Goal: Information Seeking & Learning: Learn about a topic

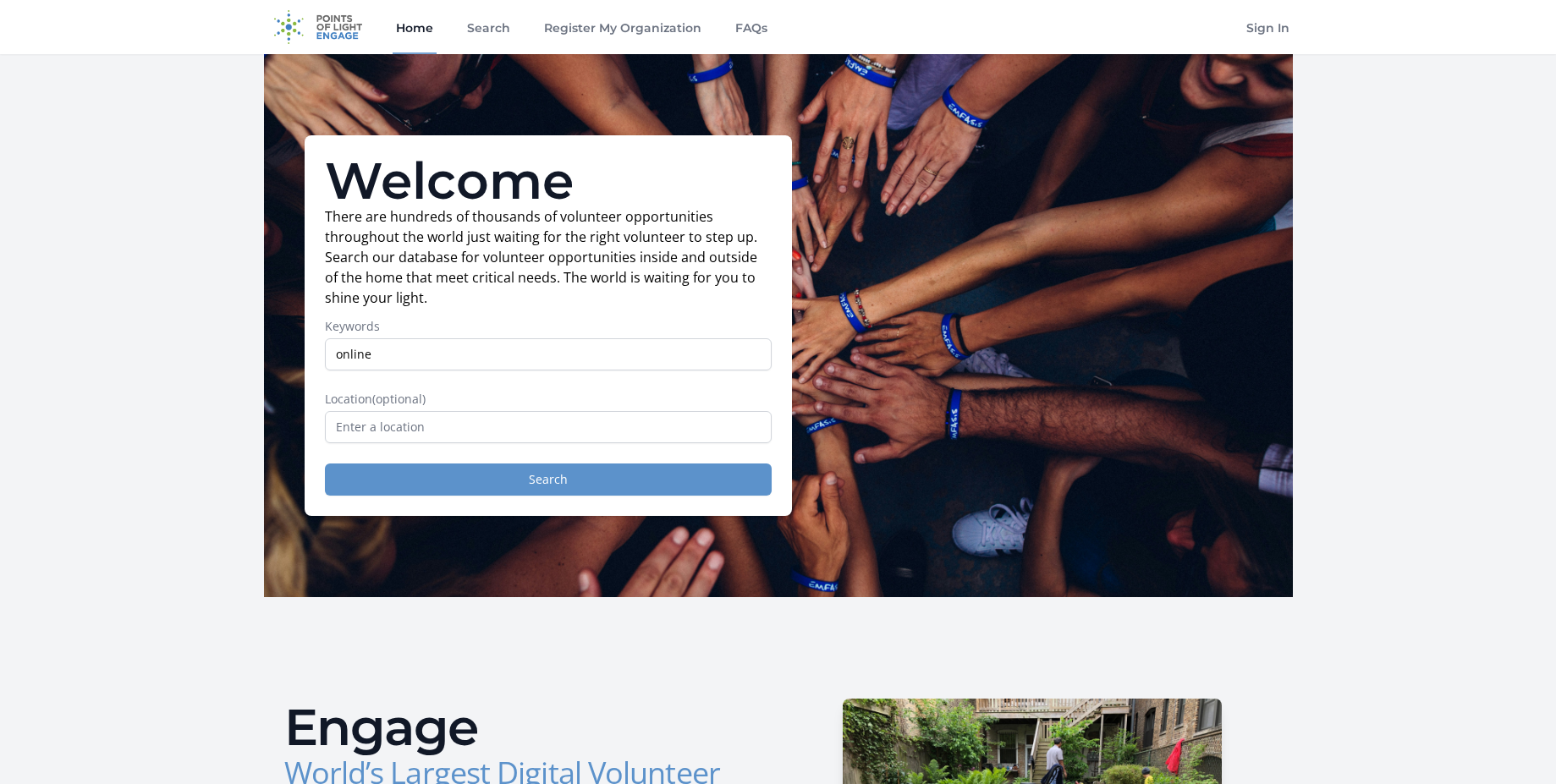
type input "online"
click at [550, 479] on button "Search" at bounding box center [548, 479] width 447 height 32
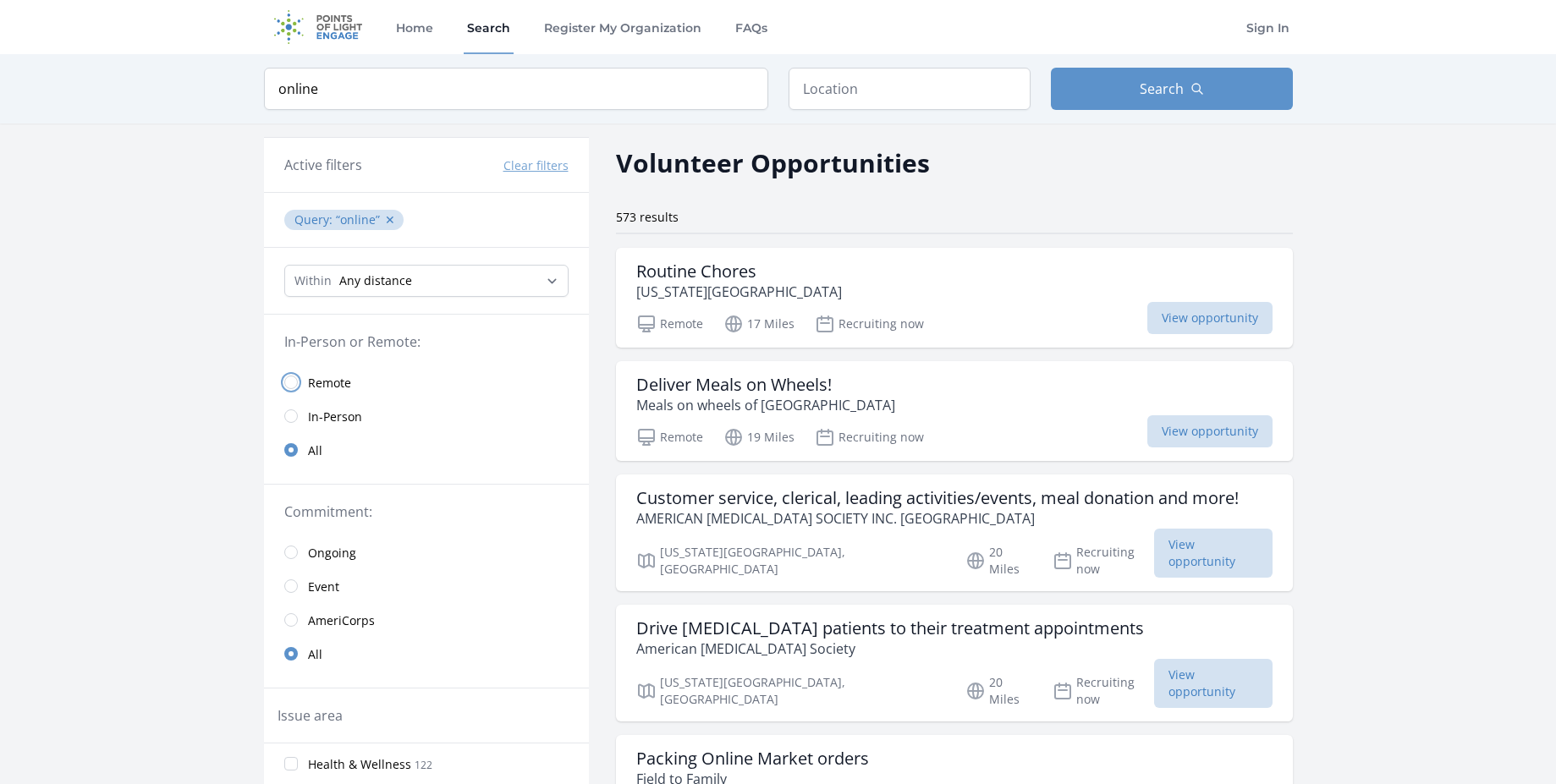
click at [290, 380] on input "radio" at bounding box center [291, 383] width 14 height 14
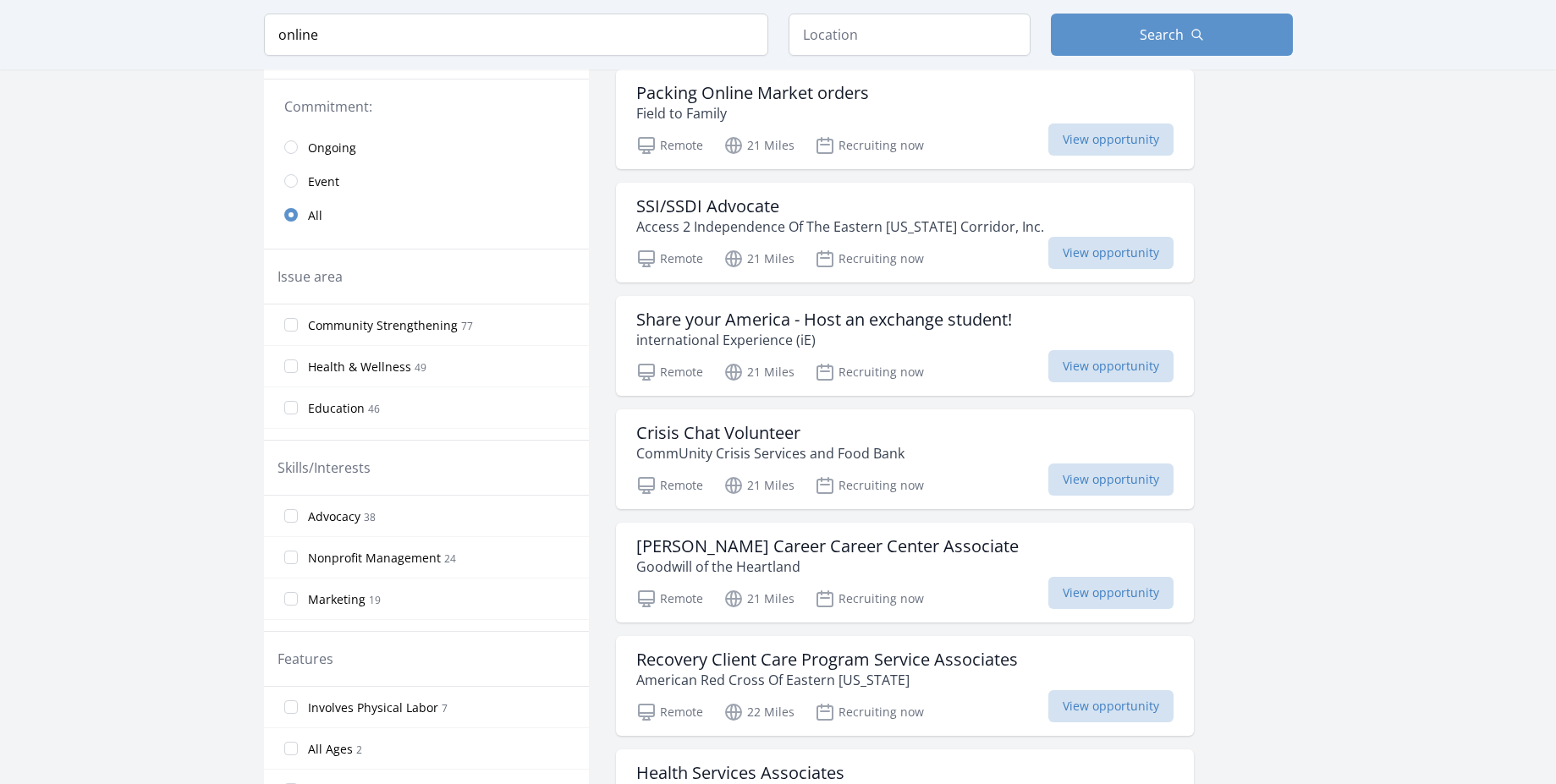
scroll to position [406, 0]
click at [1065, 253] on span "View opportunity" at bounding box center [1111, 252] width 125 height 32
click at [778, 649] on h3 "Recovery Client Care Program Service Associates" at bounding box center [827, 659] width 381 height 21
click at [293, 400] on input "Education 46" at bounding box center [291, 407] width 14 height 14
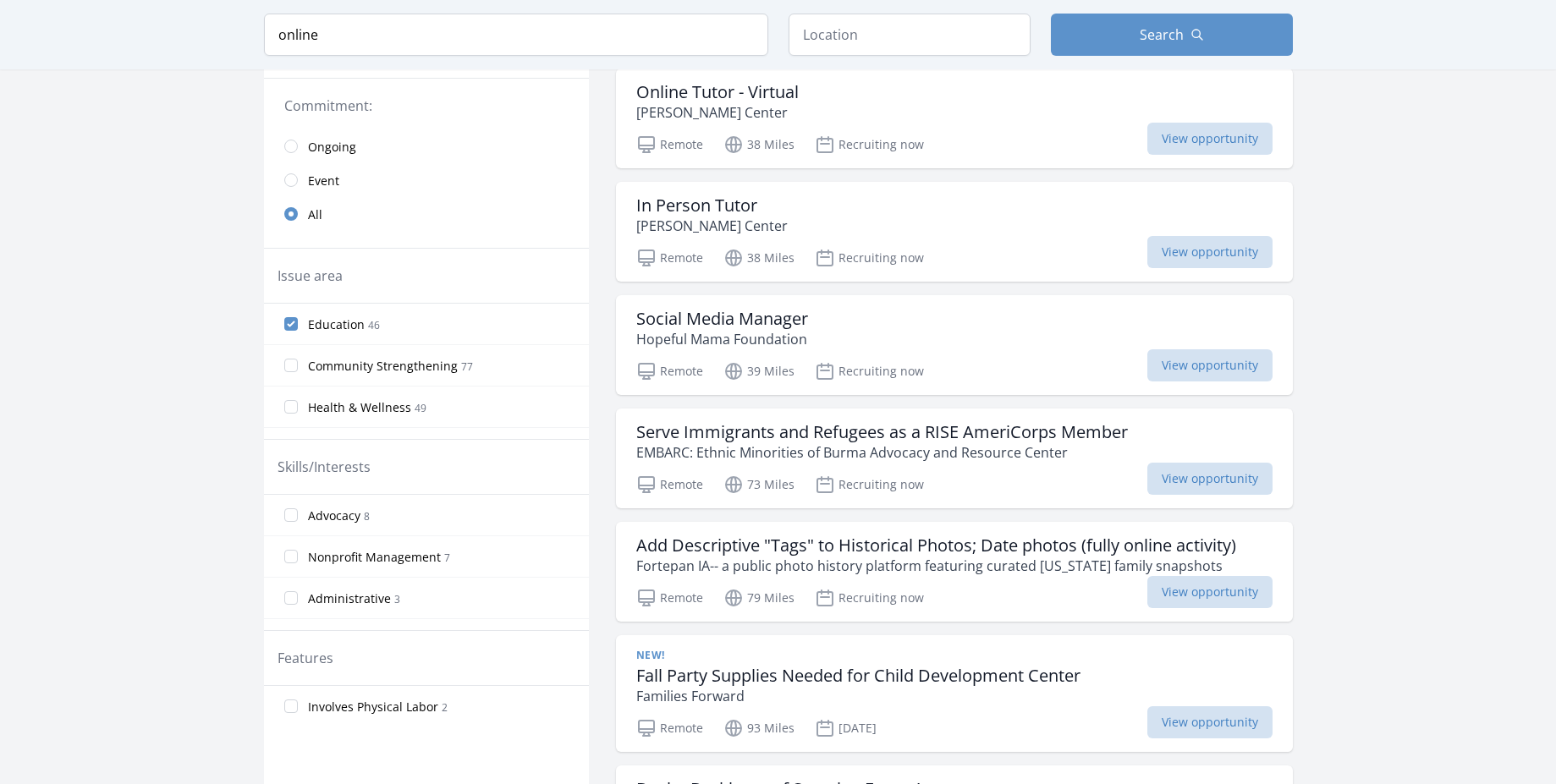
click at [1201, 41] on span "View opportunity" at bounding box center [1210, 25] width 125 height 32
click at [1198, 155] on span "View opportunity" at bounding box center [1210, 138] width 125 height 32
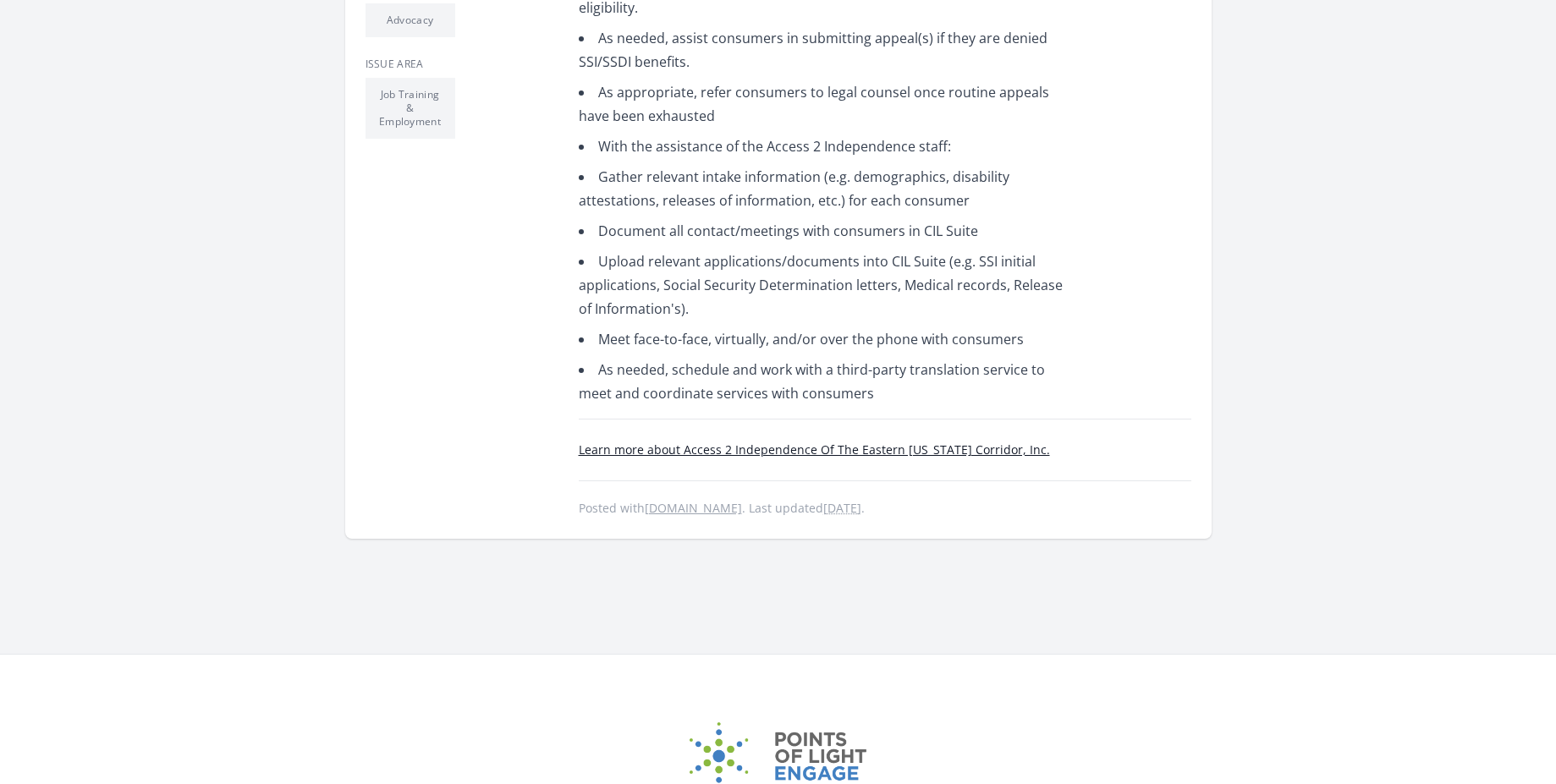
scroll to position [711, 0]
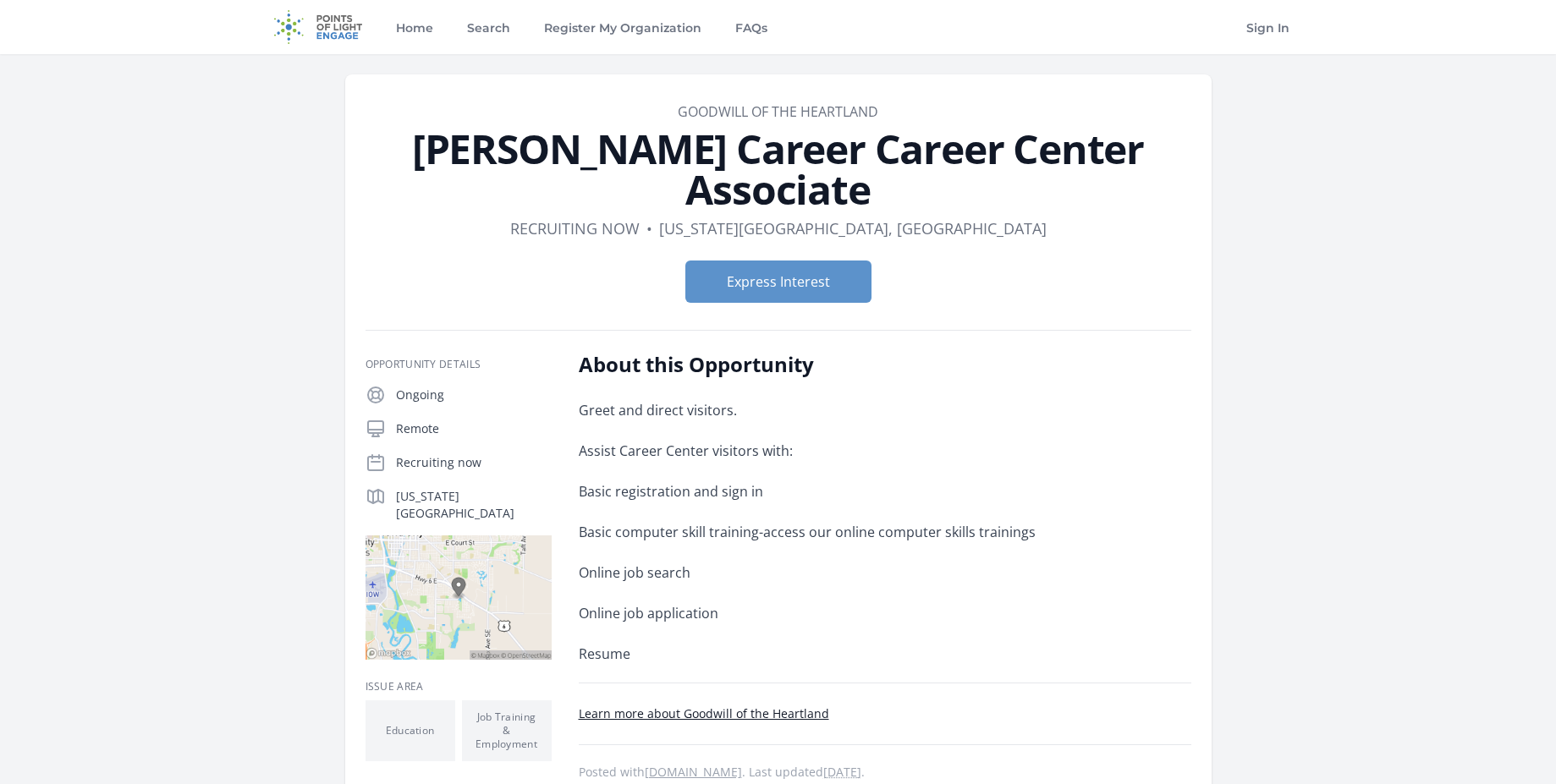
click at [694, 706] on link "Learn more about Goodwill of the Heartland" at bounding box center [704, 714] width 251 height 16
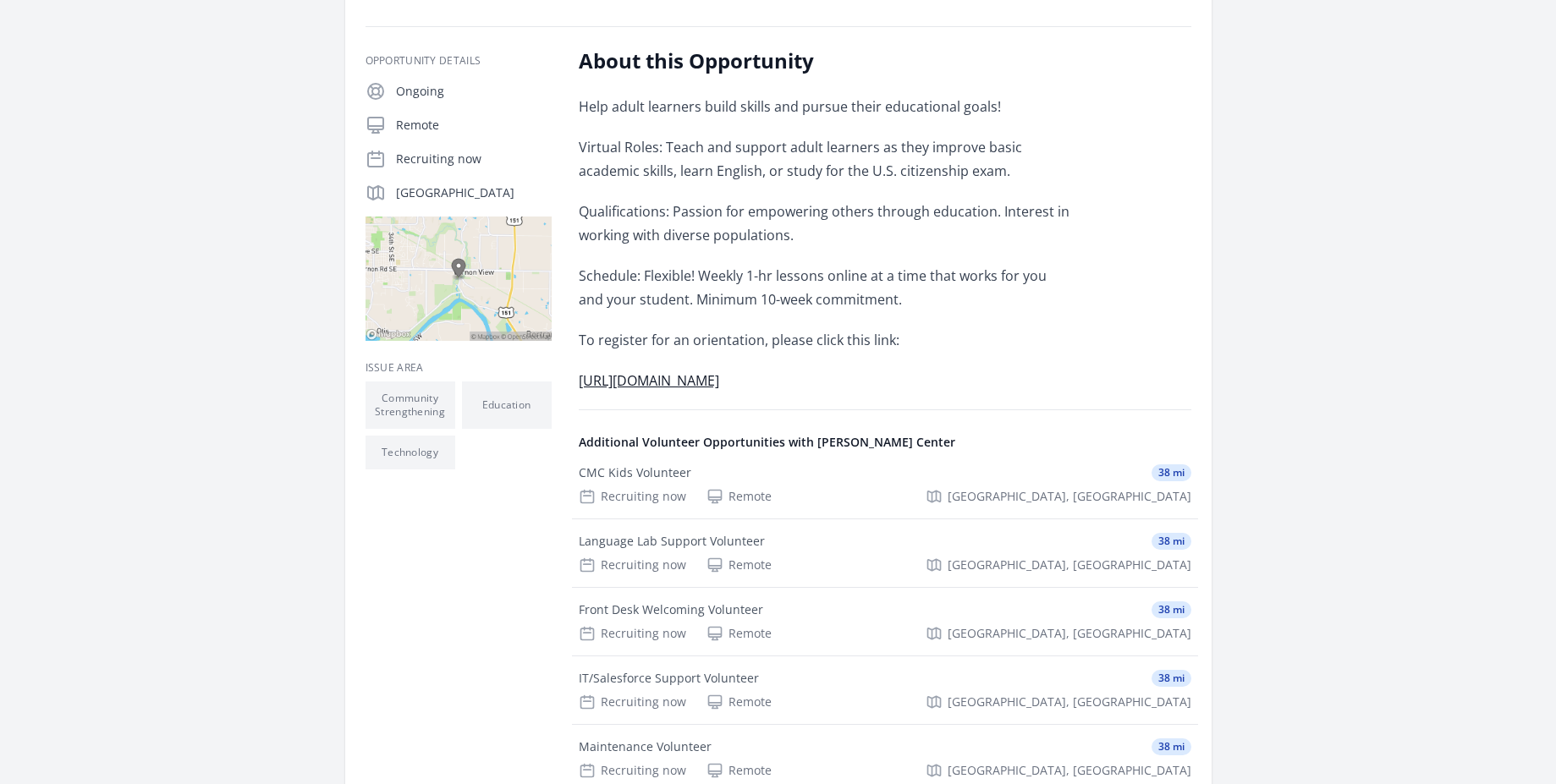
scroll to position [203, 0]
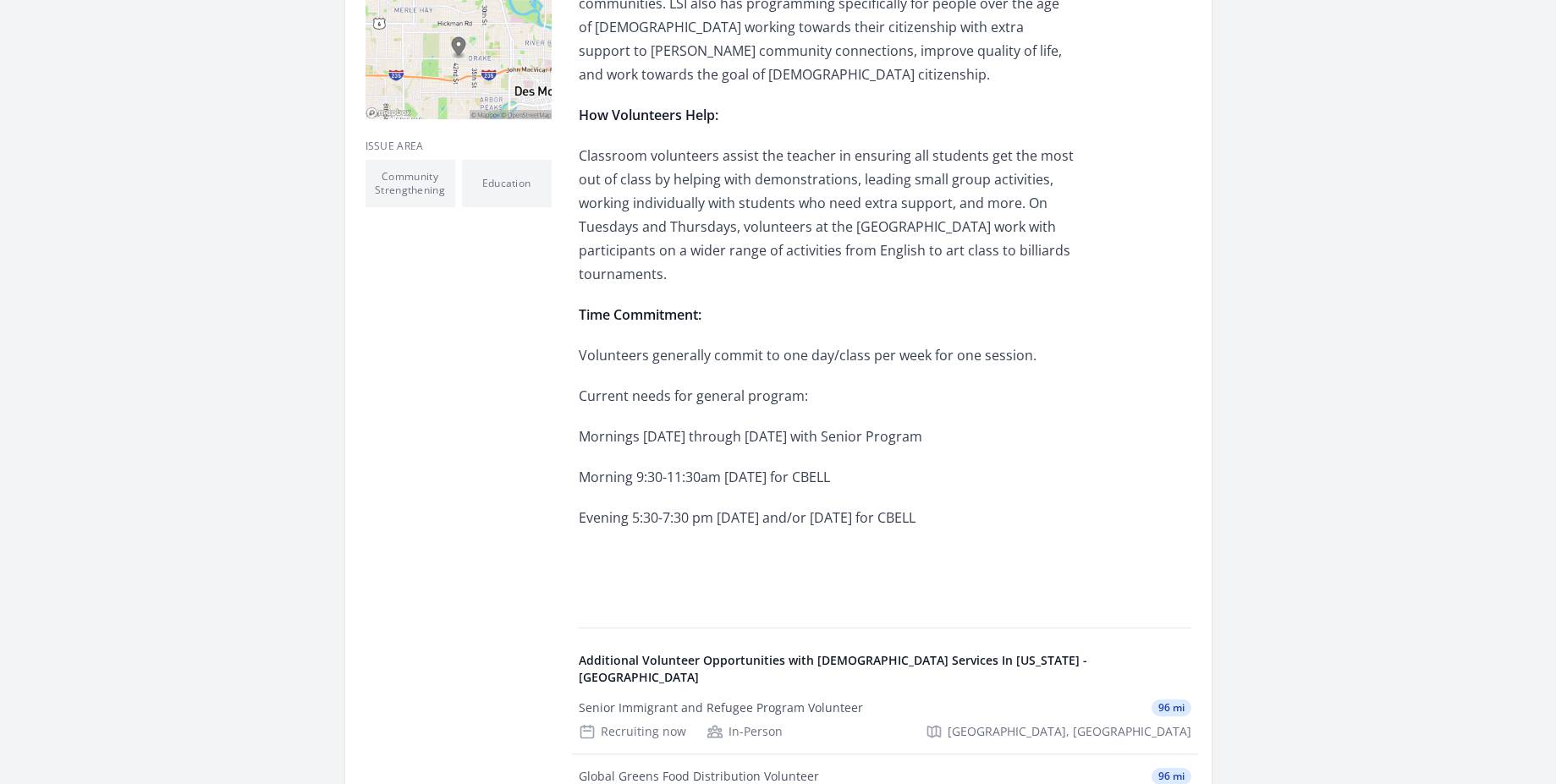
scroll to position [507, 0]
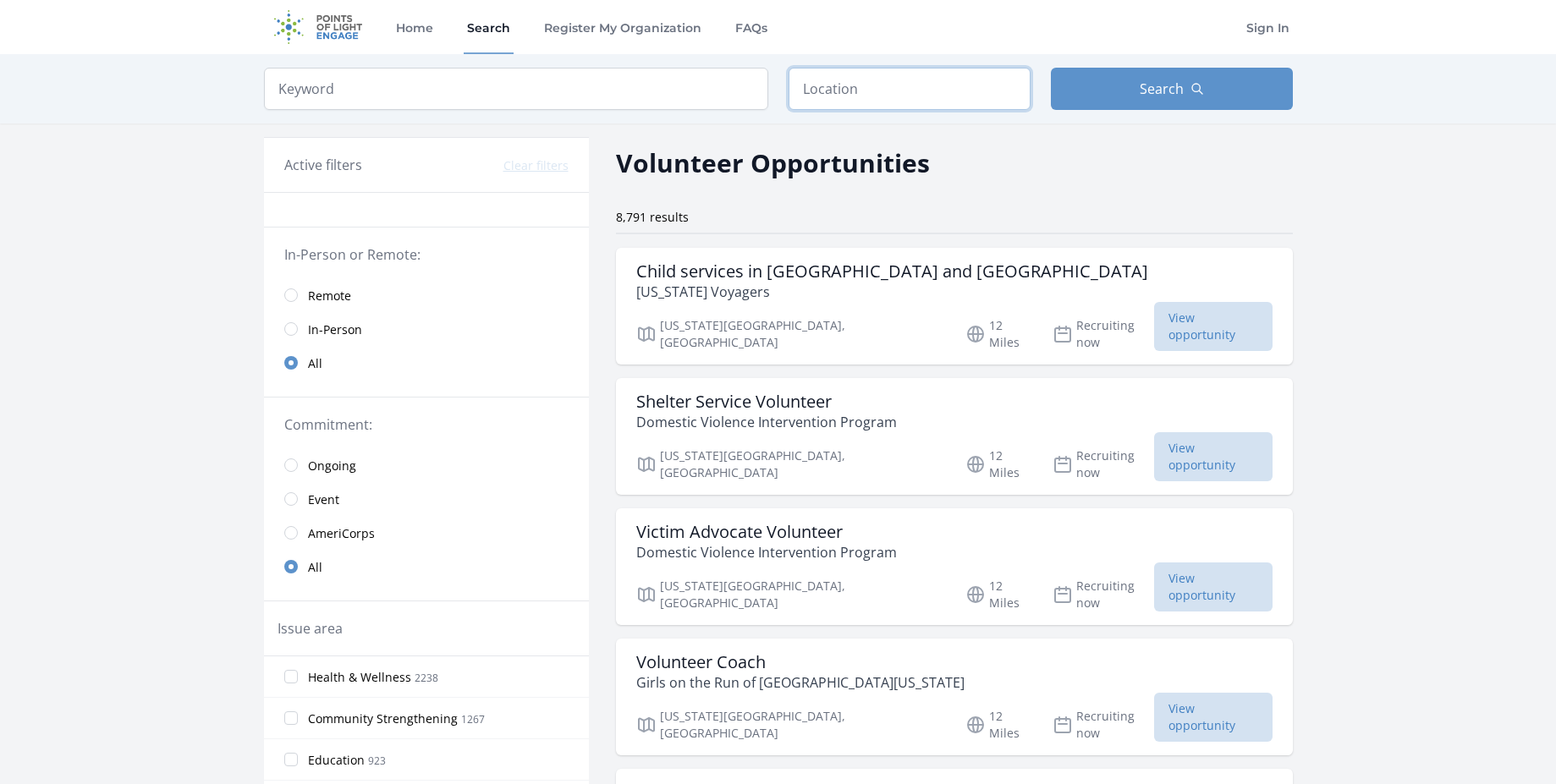
click at [872, 94] on input "text" at bounding box center [909, 88] width 242 height 42
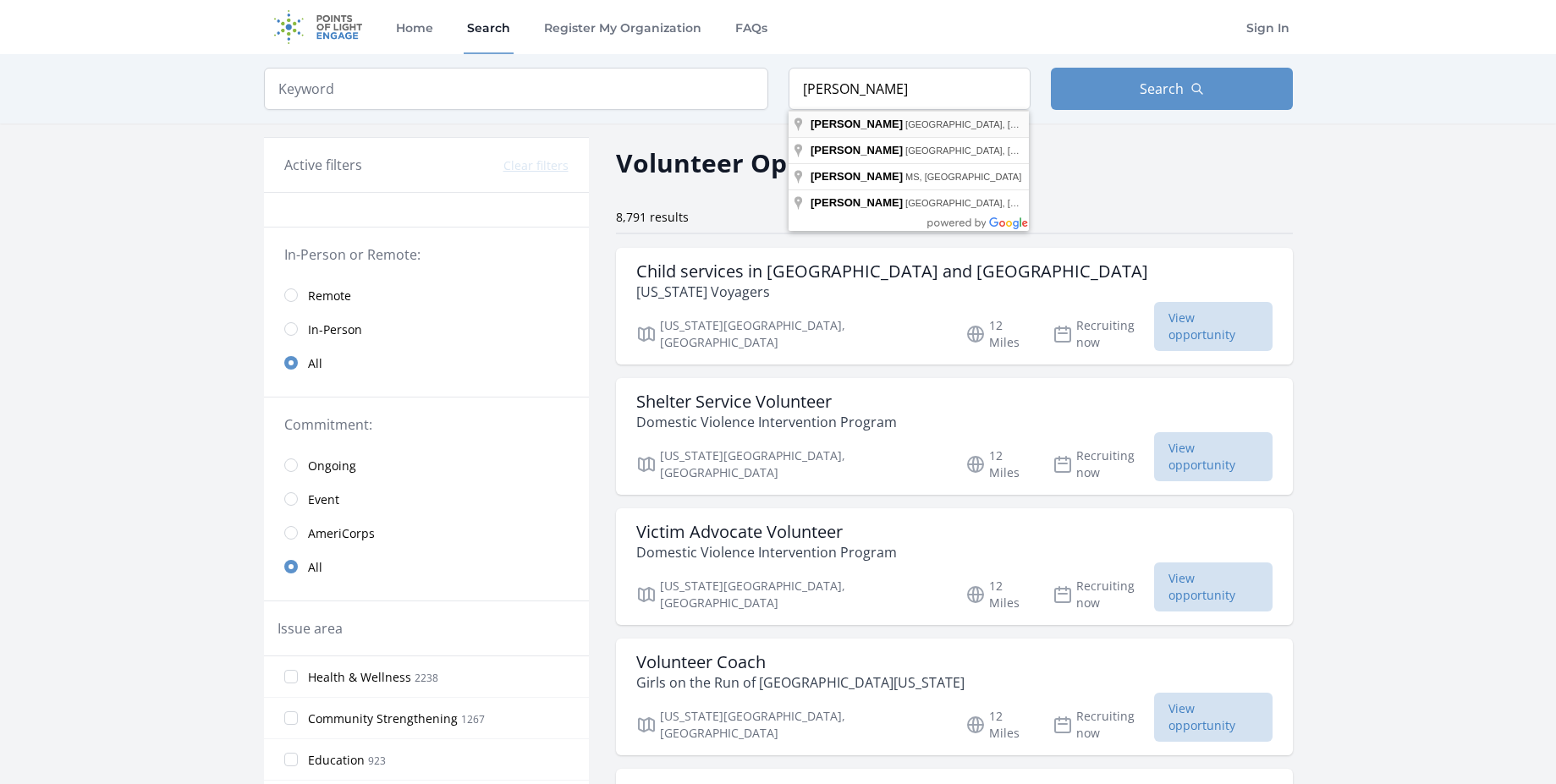
type input "Wellman, IA, USA"
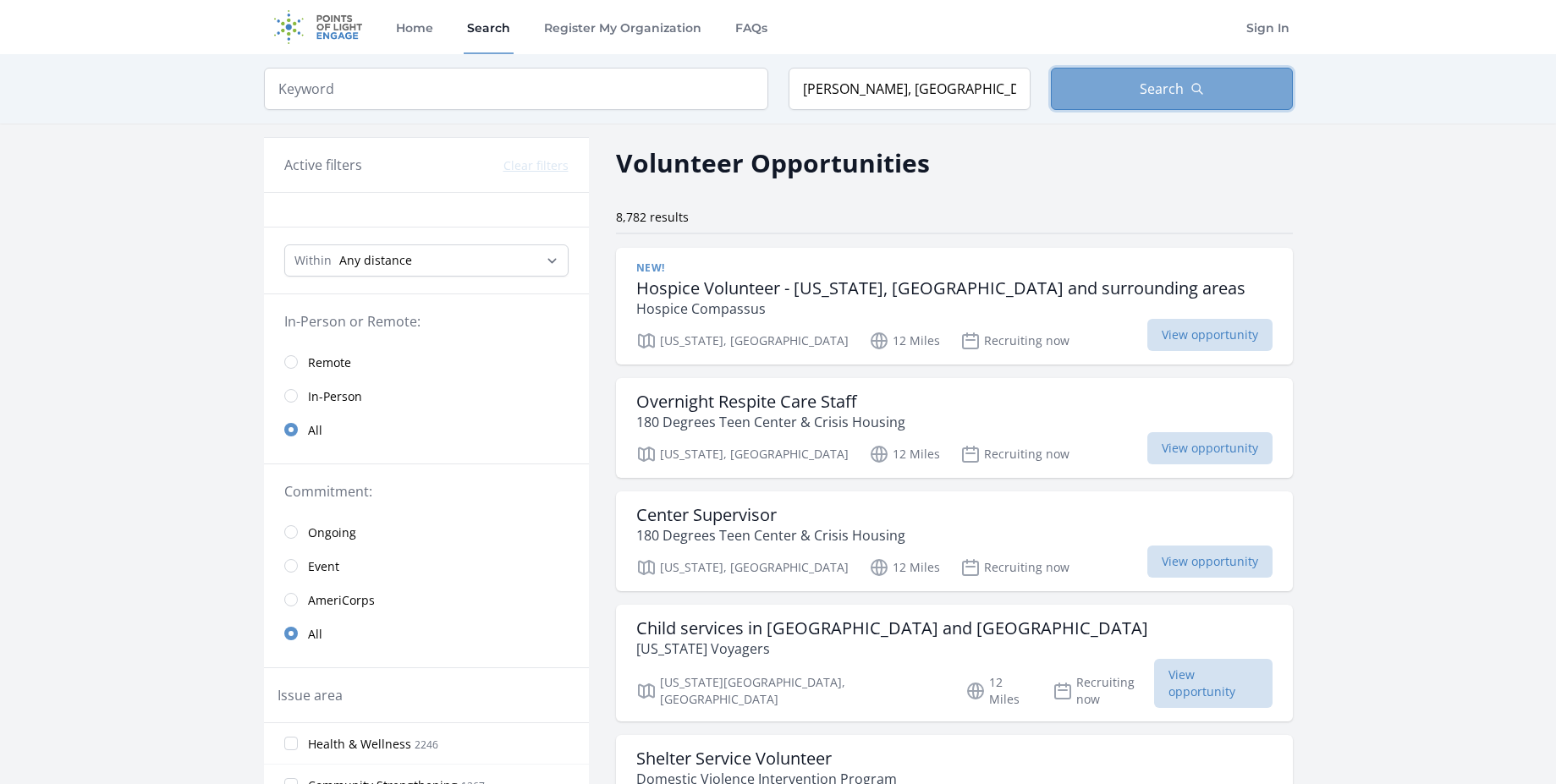
click at [1167, 87] on span "Search" at bounding box center [1161, 89] width 44 height 21
select select "32186"
click at [284, 245] on select "Any distance , 5 Miles , 20 Miles , 50 Miles , 100 Miles" at bounding box center [426, 260] width 284 height 32
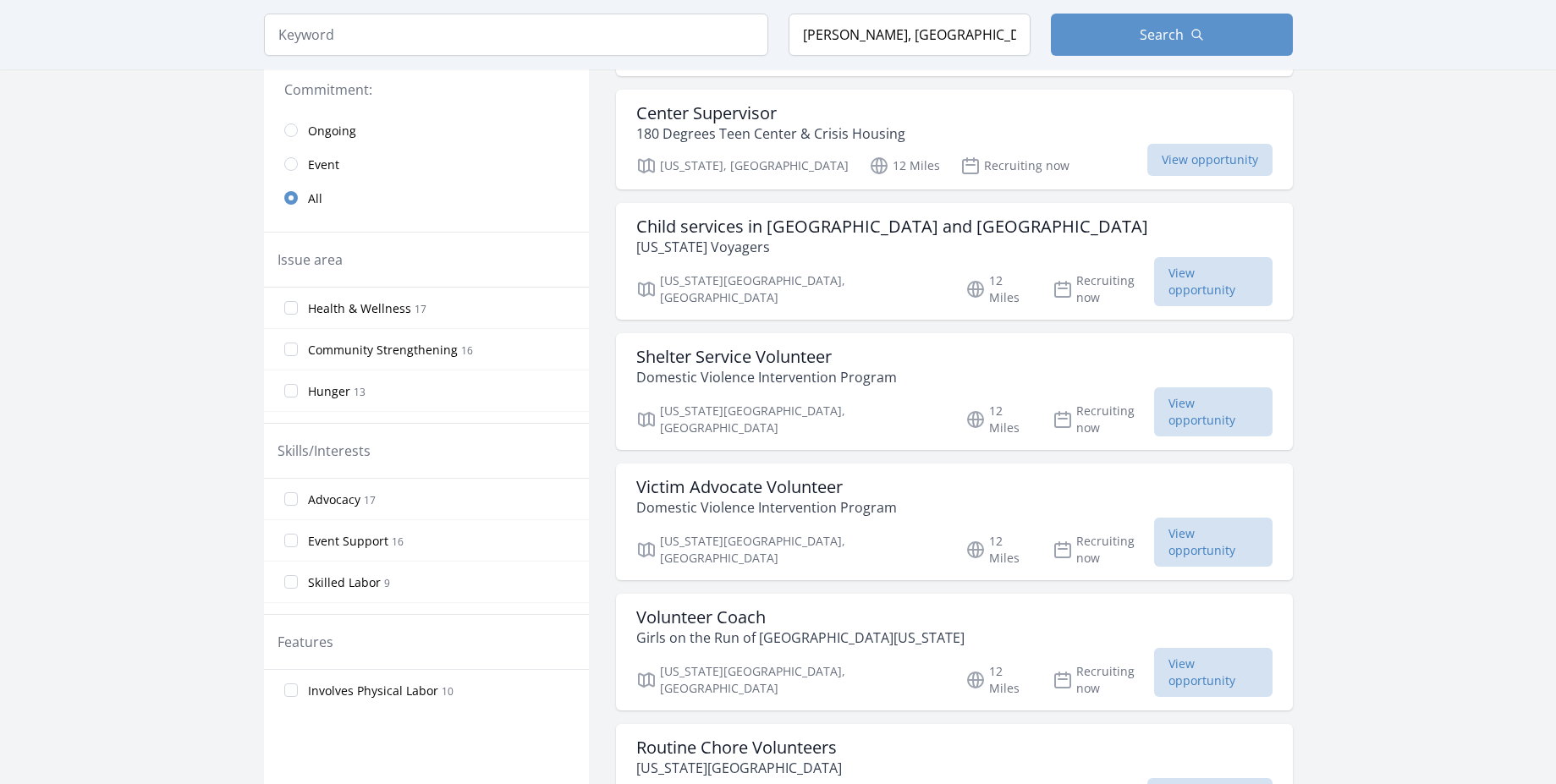
scroll to position [406, 0]
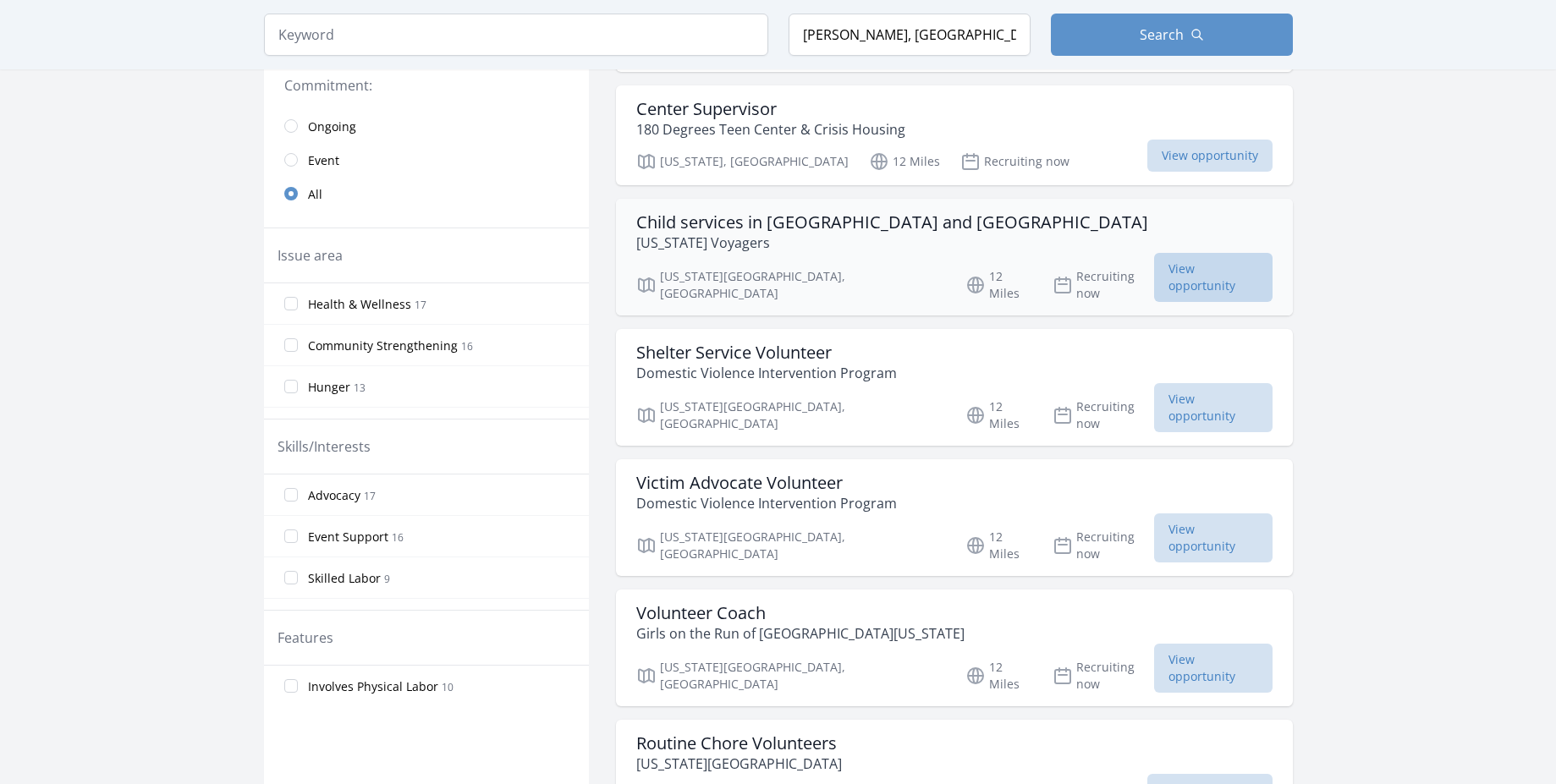
click at [1154, 277] on span "View opportunity" at bounding box center [1213, 277] width 118 height 49
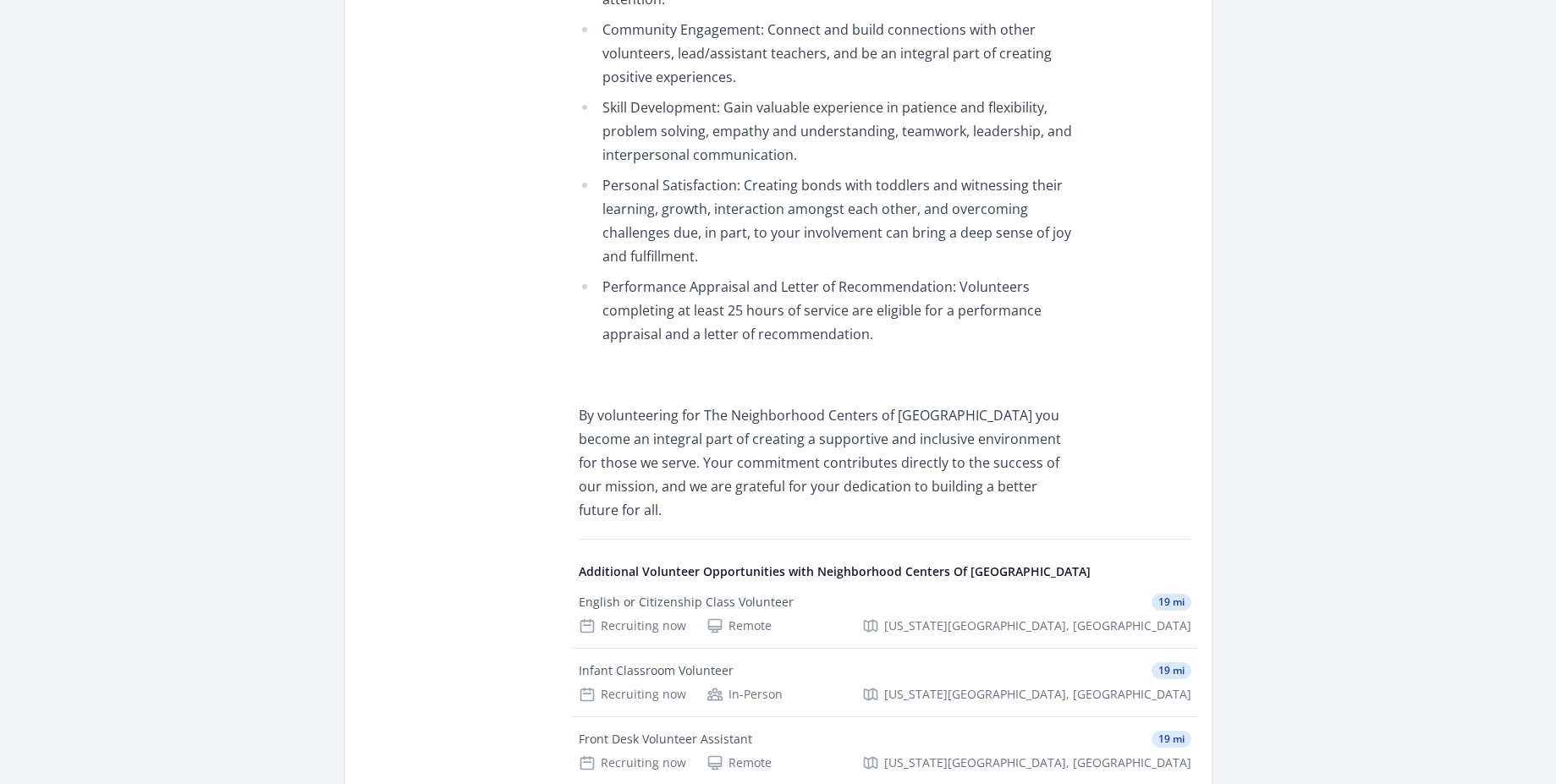
scroll to position [2031, 0]
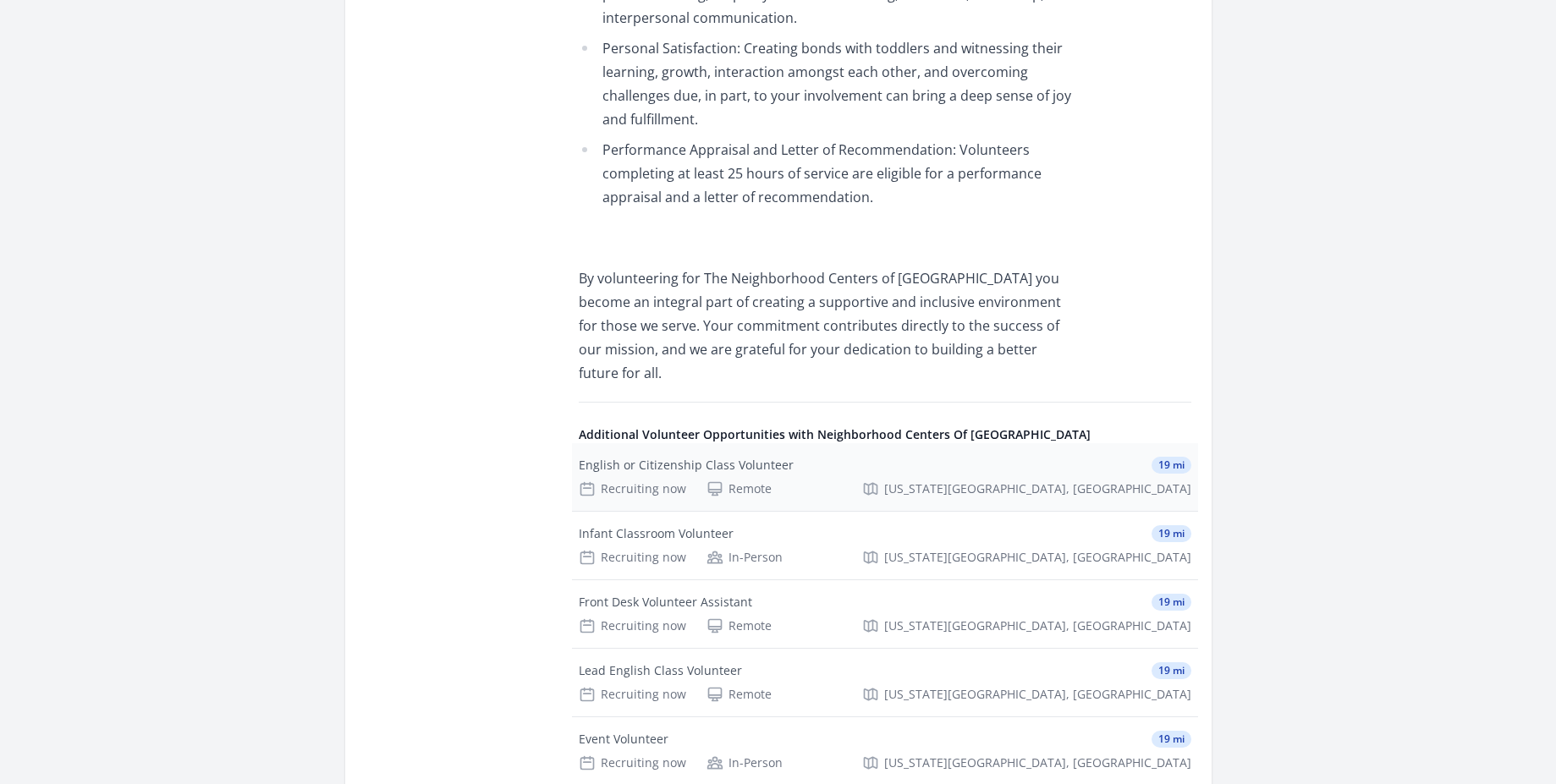
click at [653, 457] on div "English or Citizenship Class Volunteer" at bounding box center [686, 465] width 215 height 17
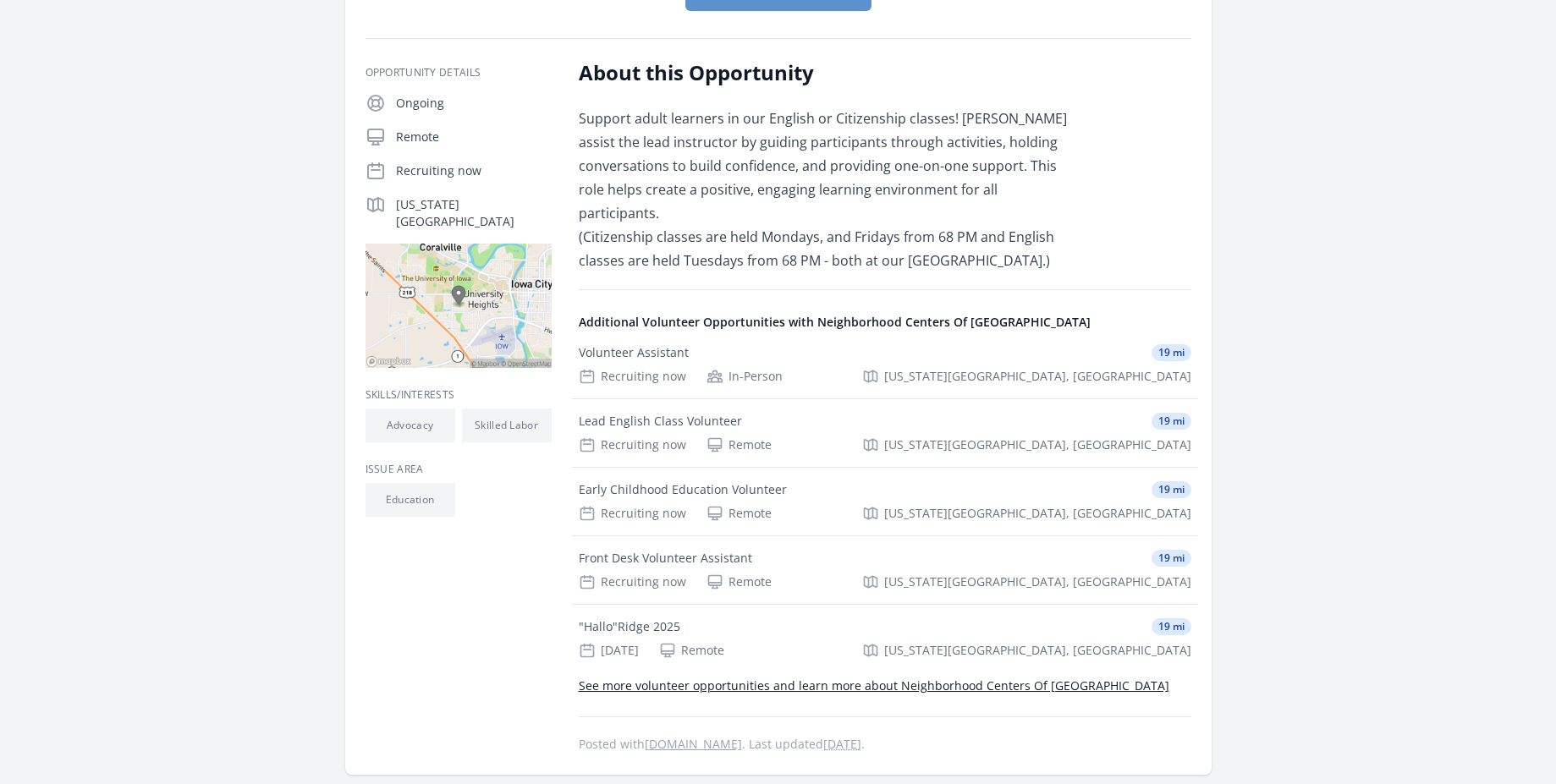
scroll to position [203, 0]
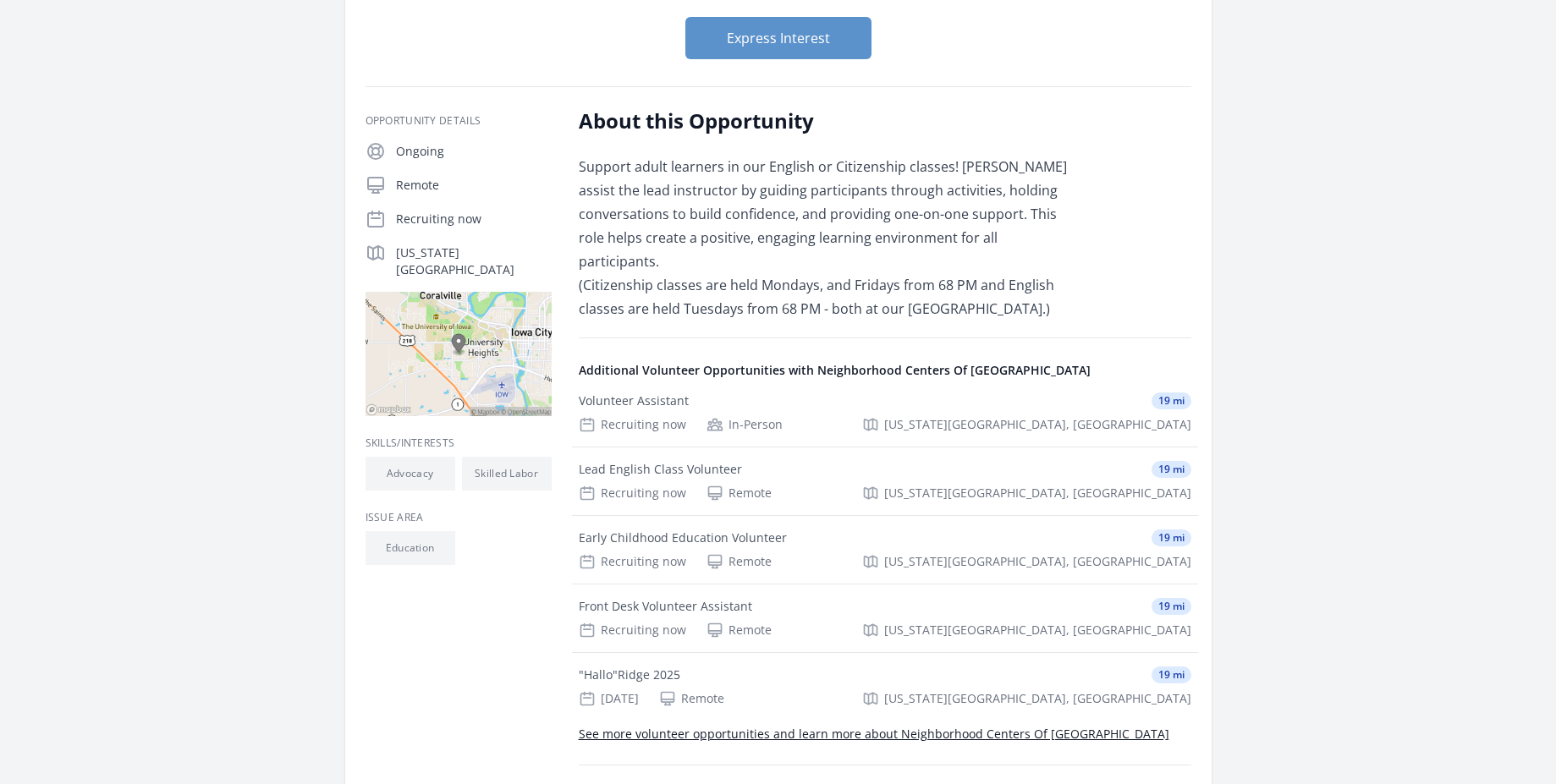
click at [472, 313] on img at bounding box center [459, 354] width 186 height 125
drag, startPoint x: 904, startPoint y: 283, endPoint x: 720, endPoint y: 312, distance: 186.3
click at [720, 312] on span "Support adult learners in our English or Citizenship classes! [PERSON_NAME] ass…" at bounding box center [823, 237] width 489 height 161
copy span "[GEOGRAPHIC_DATA]."
click at [1118, 208] on div "About this Opportunity Support adult learners in our English or Citizenship cla…" at bounding box center [884, 455] width 612 height 696
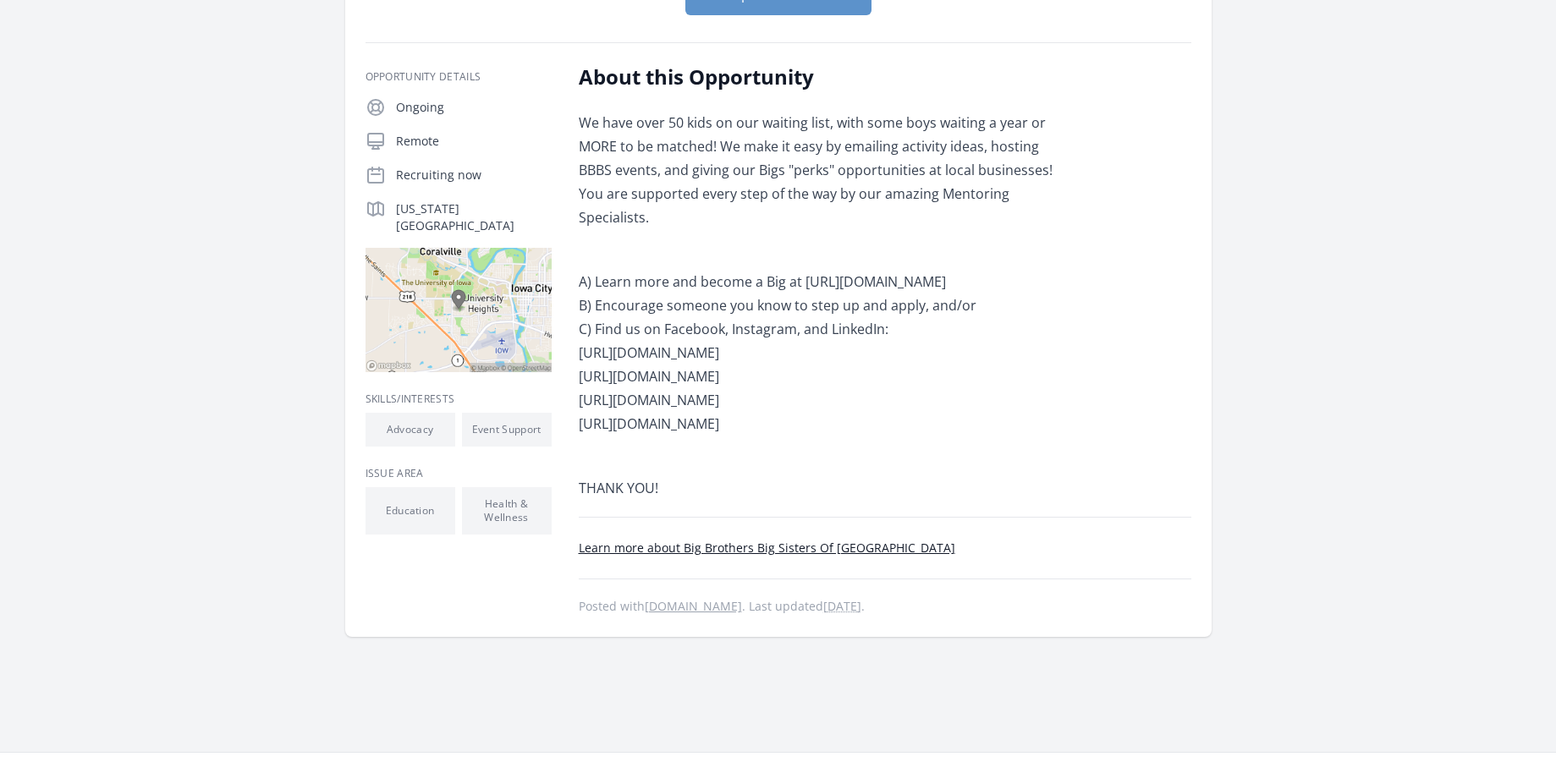
scroll to position [305, 0]
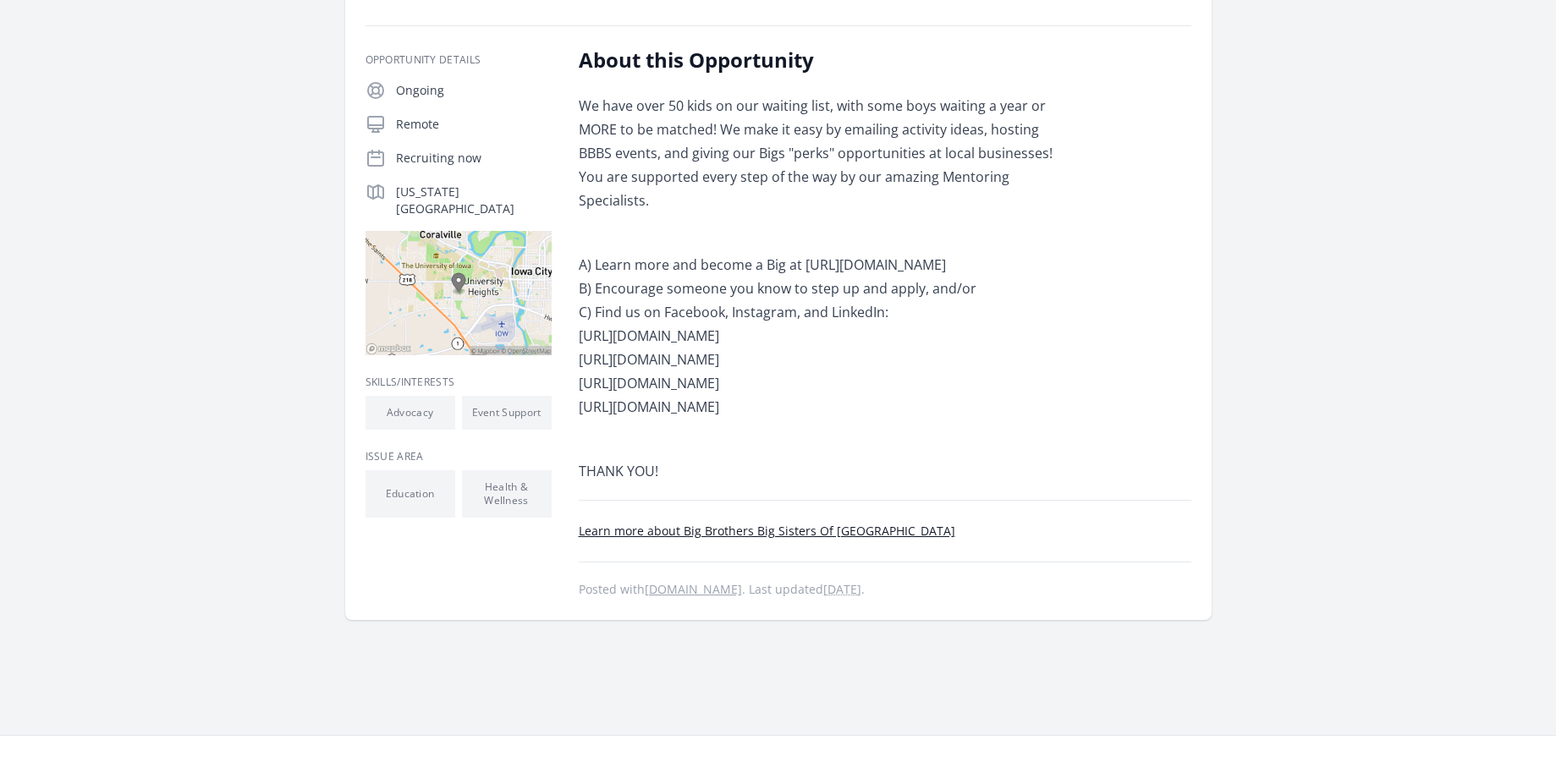
click at [726, 523] on link "Learn more about Big Brothers Big Sisters Of Johnson County" at bounding box center [767, 531] width 377 height 16
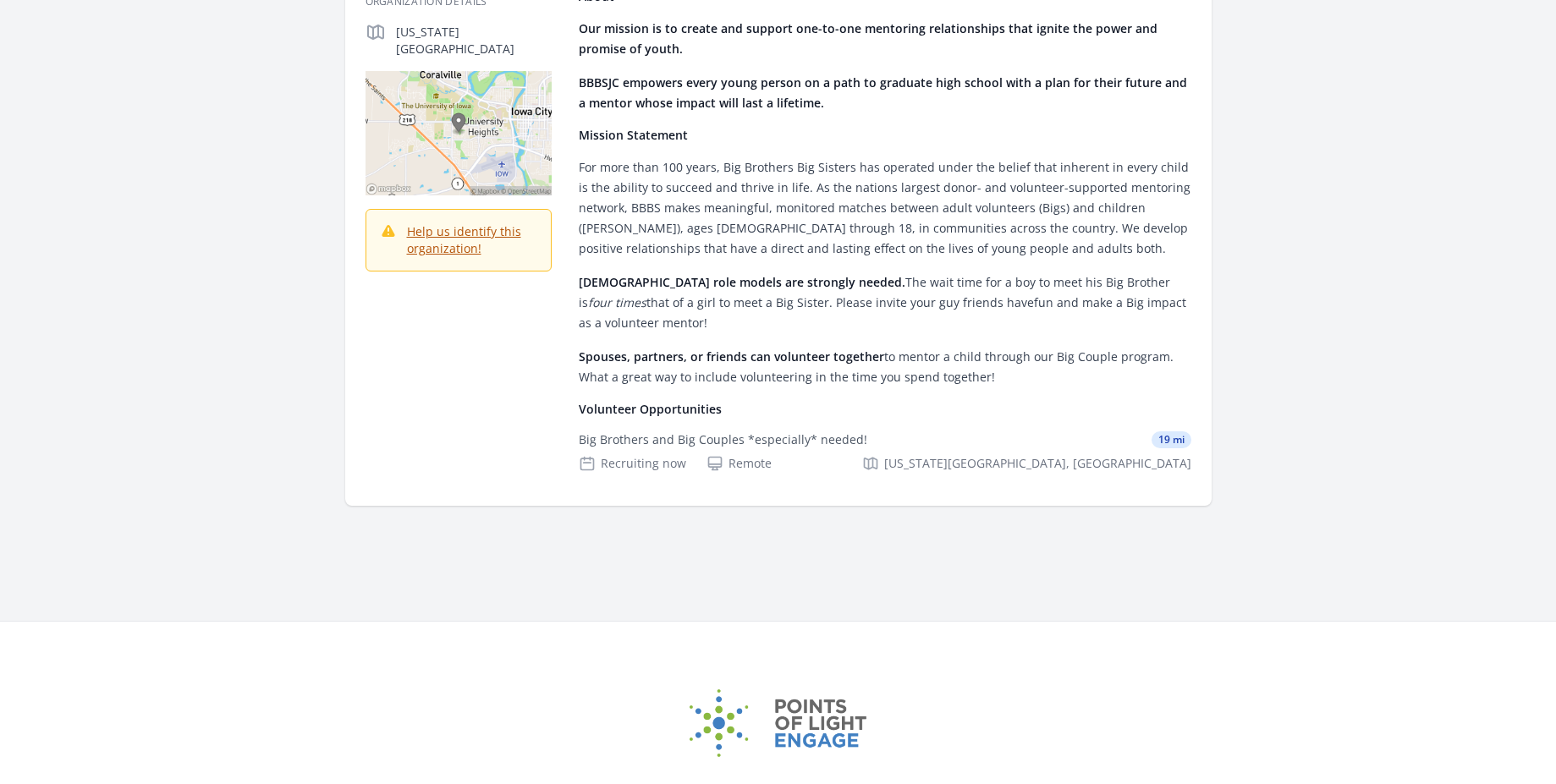
scroll to position [305, 0]
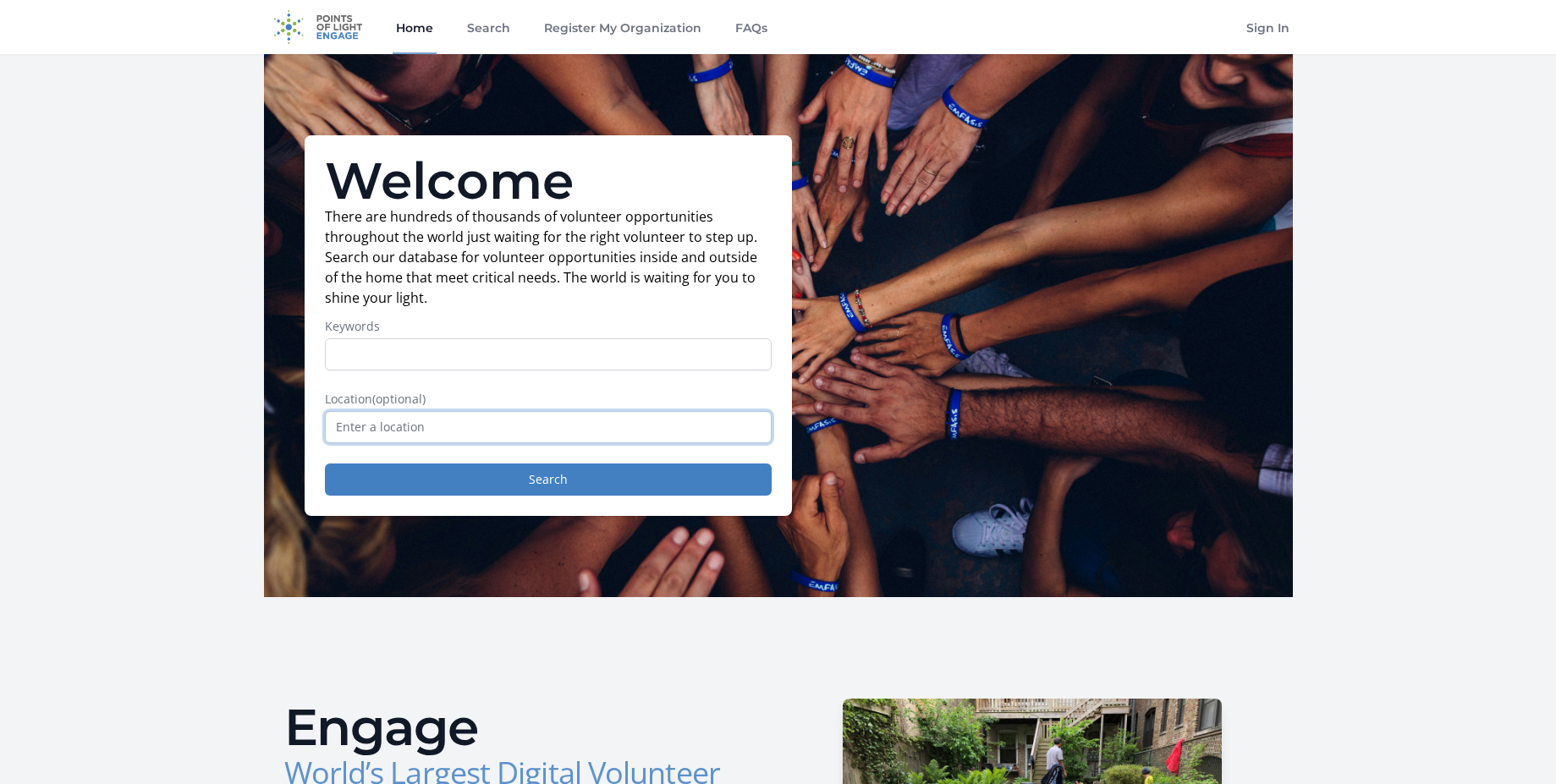
click at [377, 433] on input "text" at bounding box center [548, 427] width 447 height 32
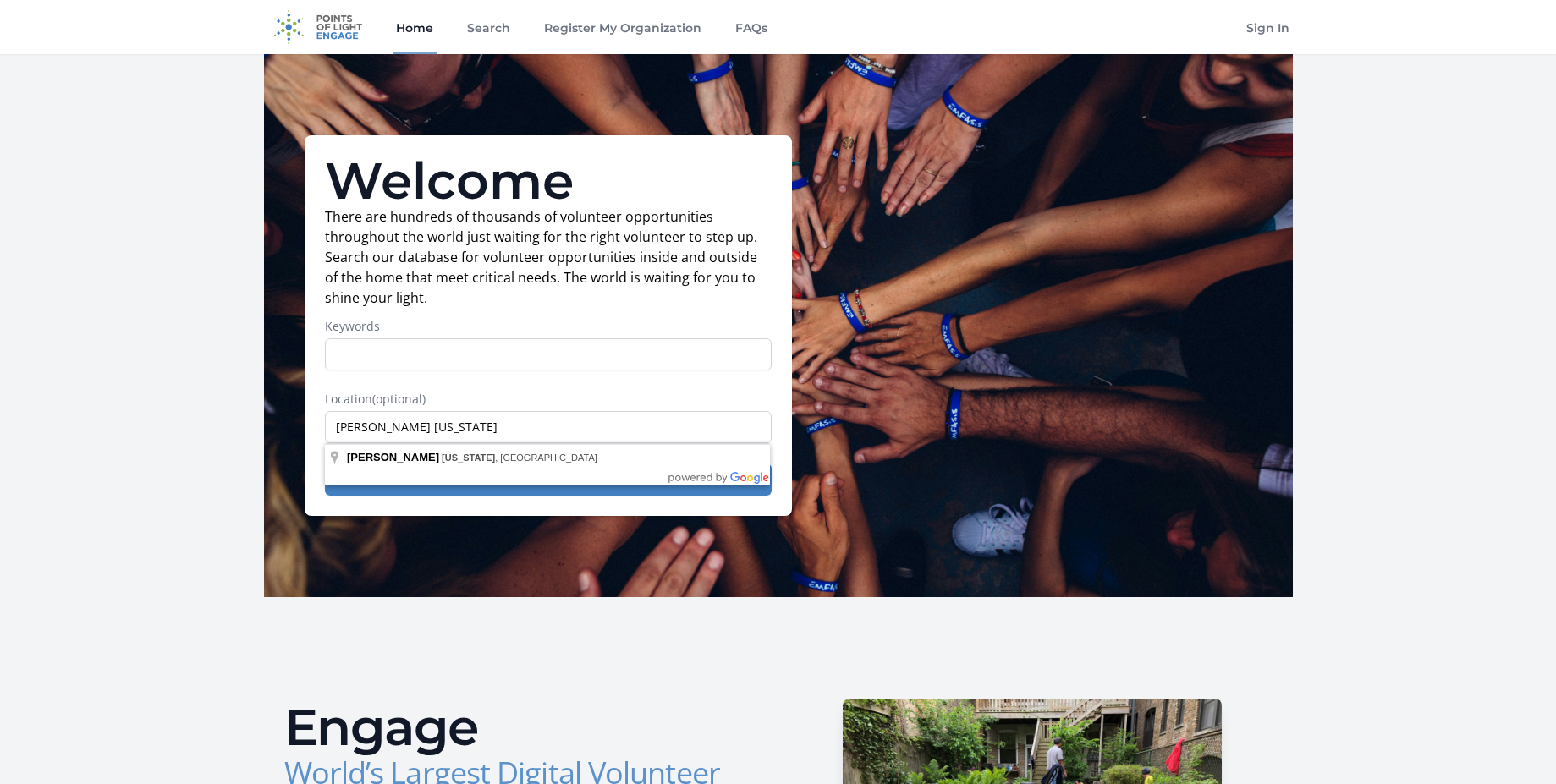
type input "Wellman, Iowa, USA"
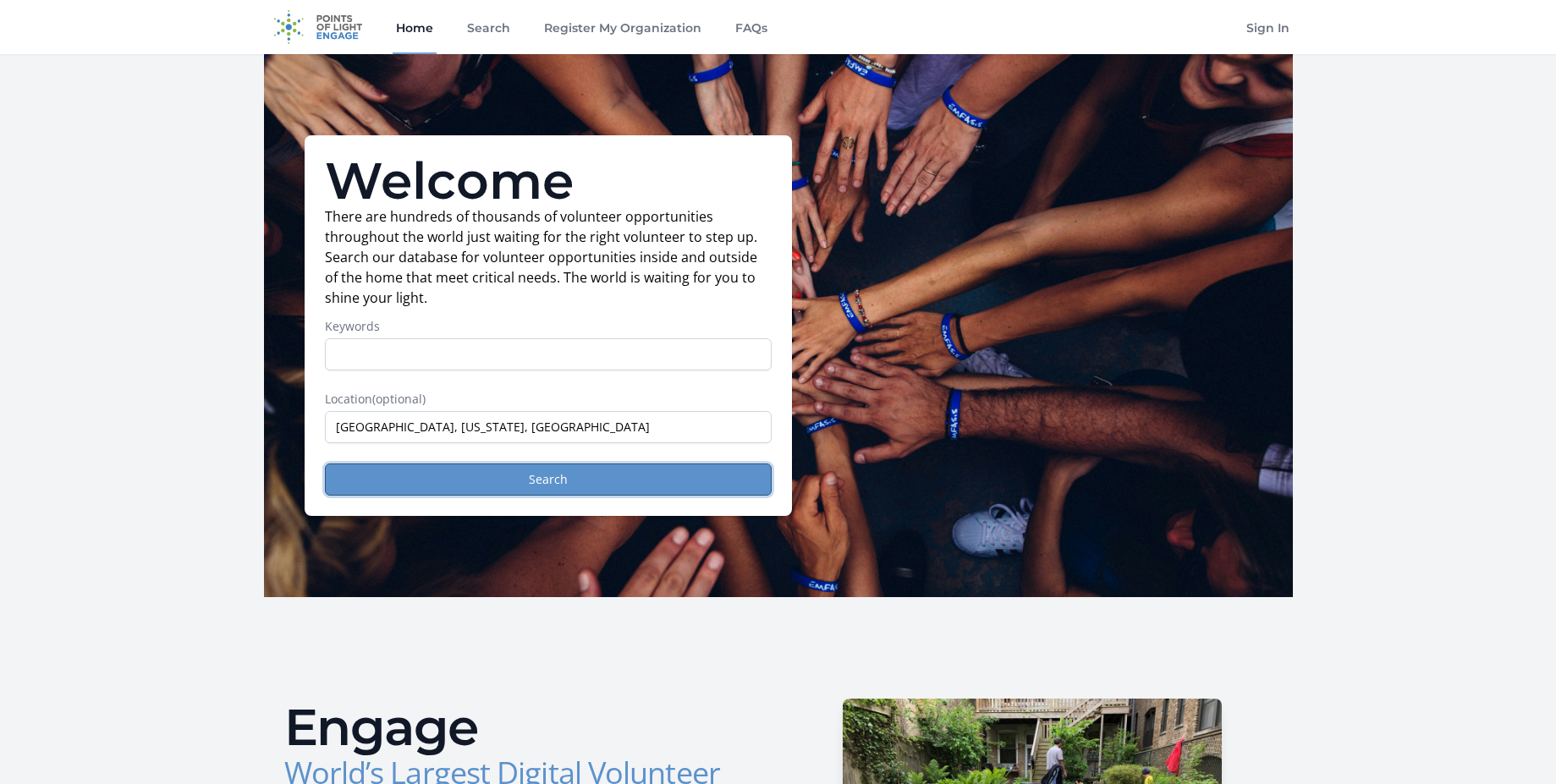
click at [498, 483] on button "Search" at bounding box center [548, 479] width 447 height 32
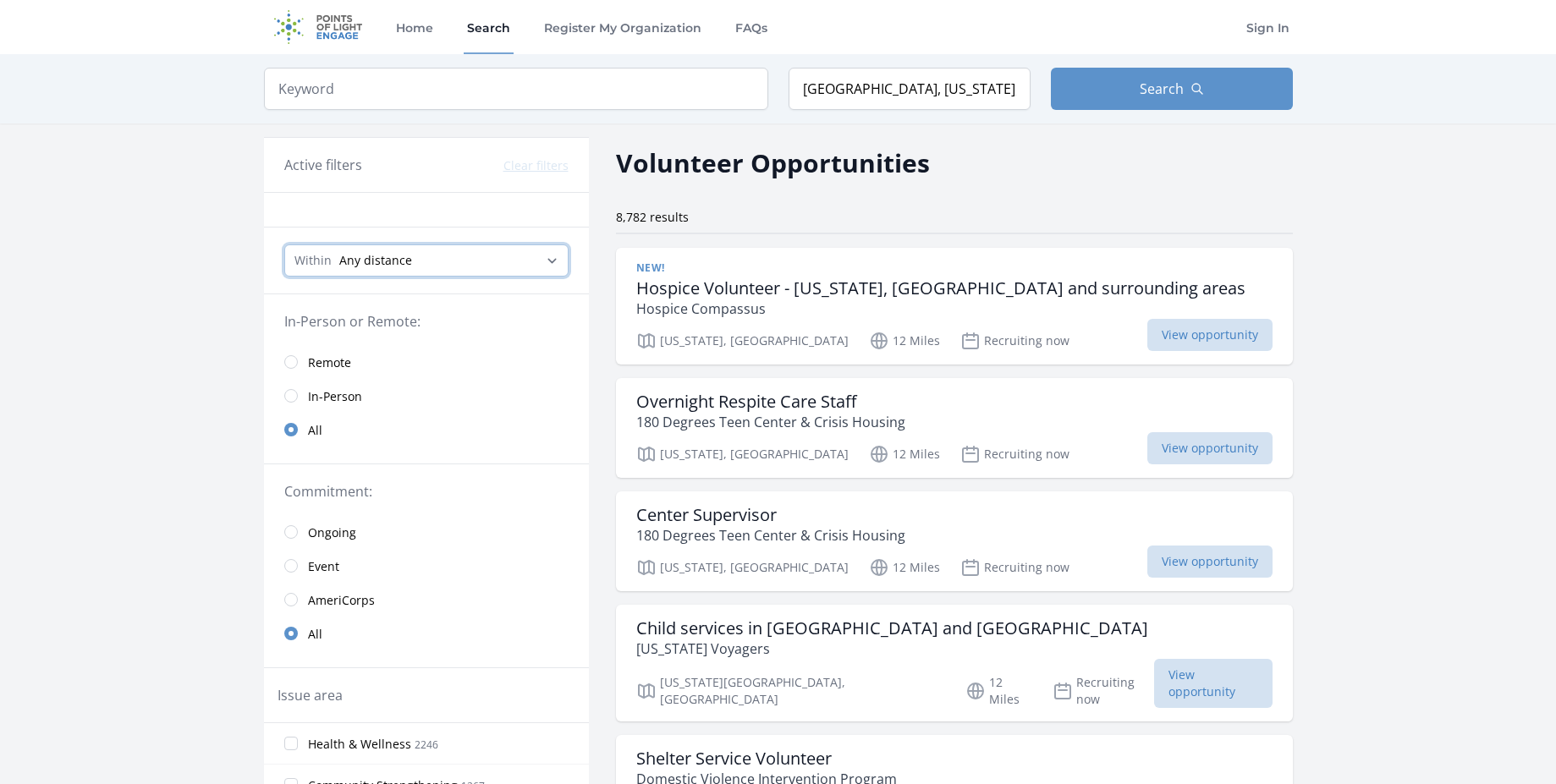
select select "32186"
click at [284, 245] on select "Any distance , 5 Miles , 20 Miles , 50 Miles , 100 Miles" at bounding box center [426, 260] width 284 height 32
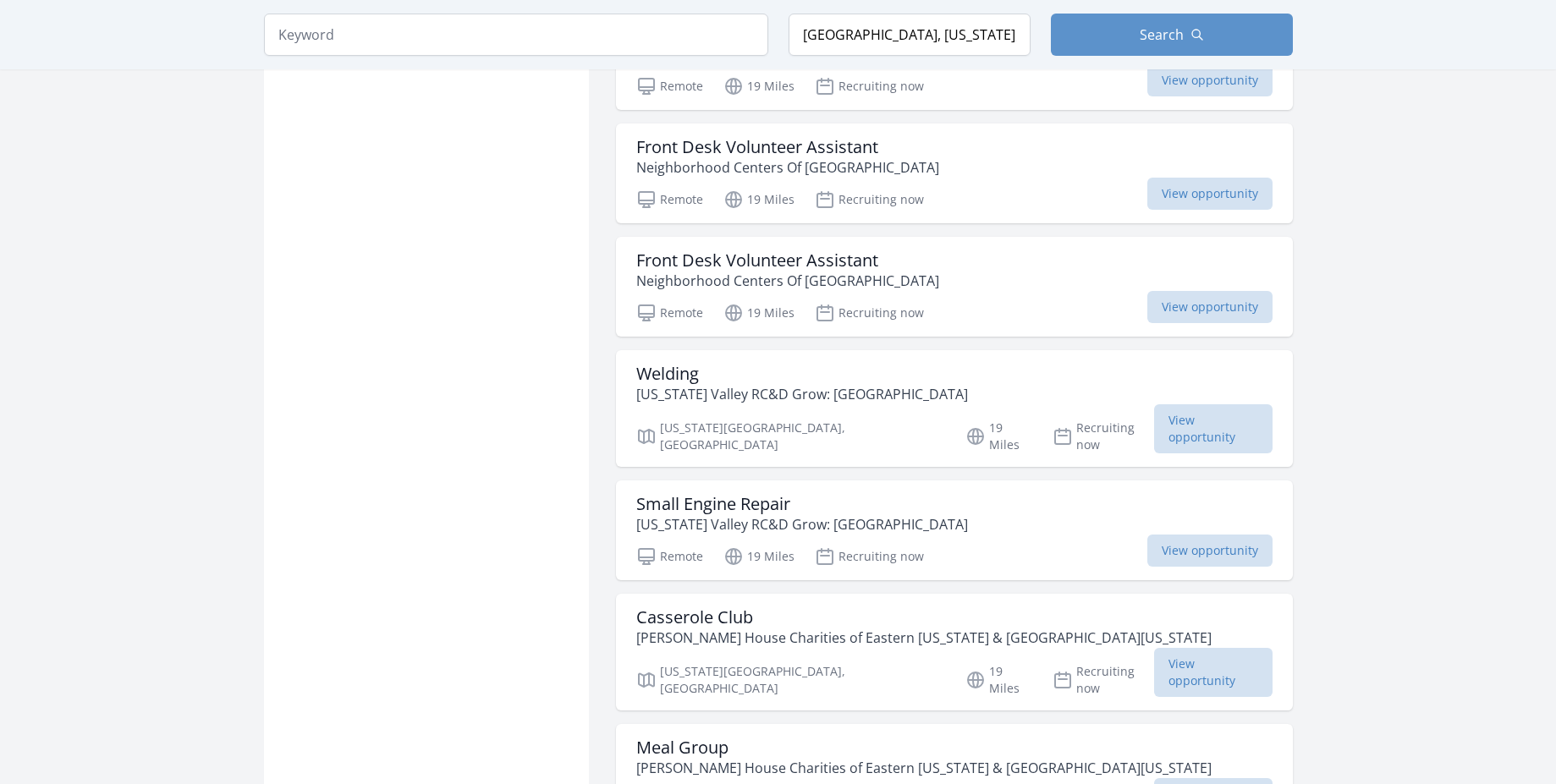
scroll to position [4389, 0]
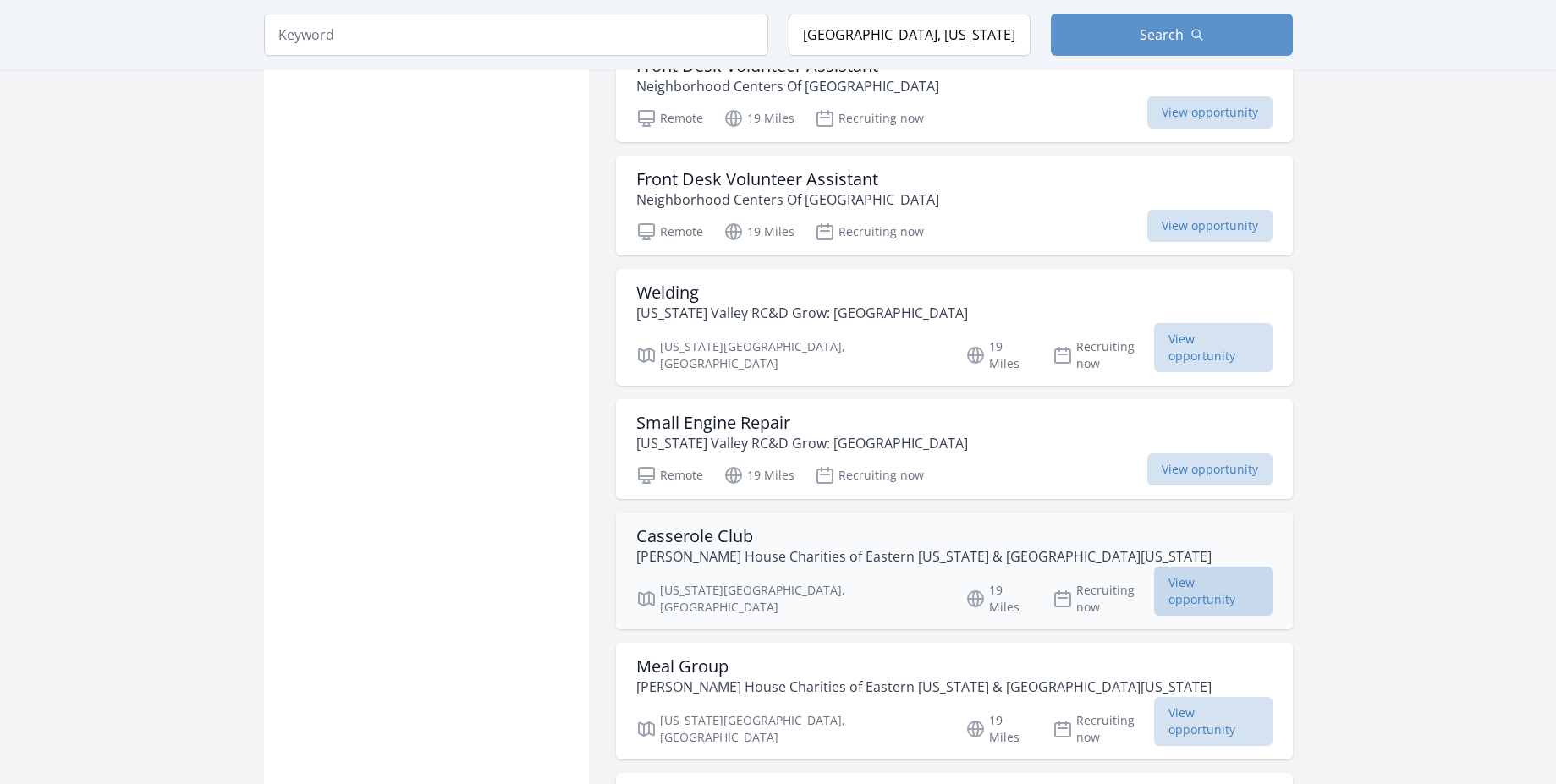
click at [1158, 567] on span "View opportunity" at bounding box center [1213, 591] width 118 height 49
